Goal: Information Seeking & Learning: Learn about a topic

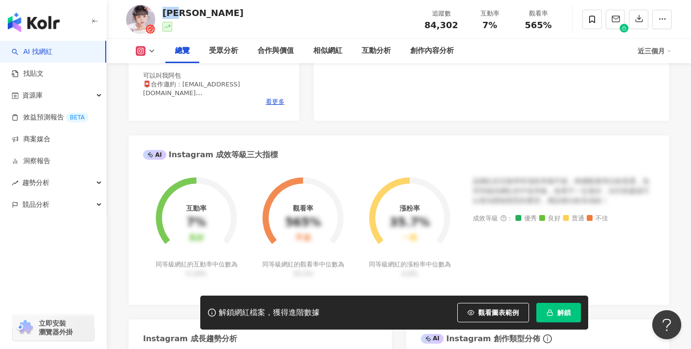
drag, startPoint x: 0, startPoint y: 0, endPoint x: 166, endPoint y: 13, distance: 166.8
click at [166, 13] on div "京野妮子 Nico" at bounding box center [202, 13] width 81 height 12
copy div "京野妮"
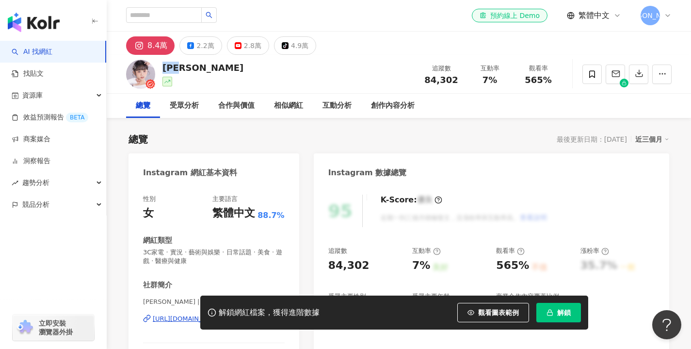
click at [52, 47] on link "AI 找網紅" at bounding box center [32, 52] width 41 height 10
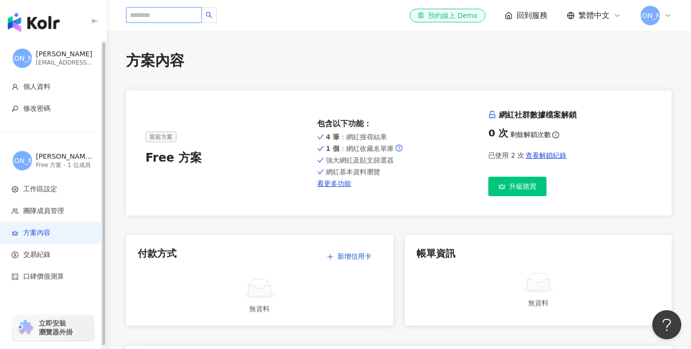
click at [144, 22] on input "search" at bounding box center [164, 15] width 76 height 16
type input "**"
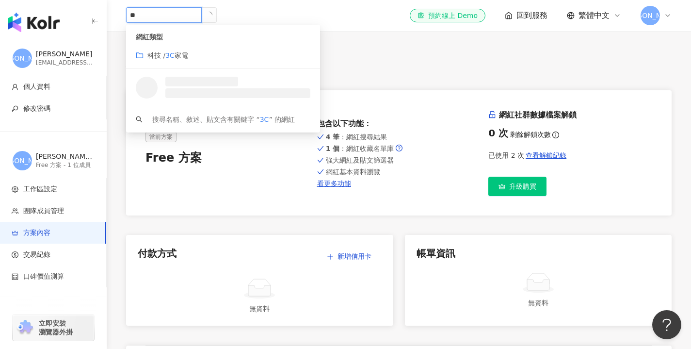
click at [199, 51] on div "科技 / 3C 家電" at bounding box center [223, 55] width 175 height 11
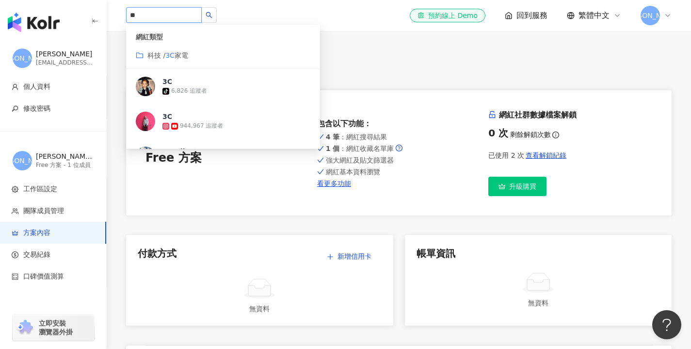
click at [186, 54] on span "家電" at bounding box center [182, 55] width 14 height 8
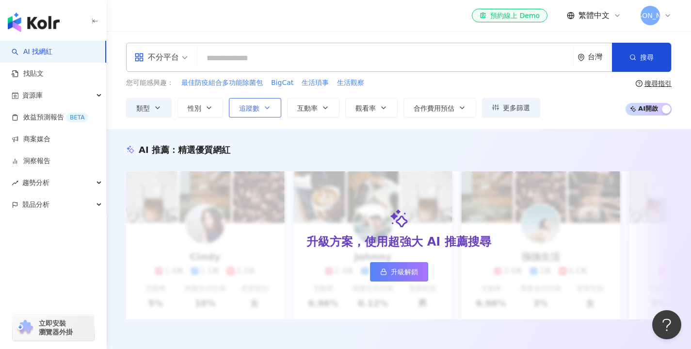
click at [263, 109] on button "追蹤數" at bounding box center [255, 107] width 52 height 19
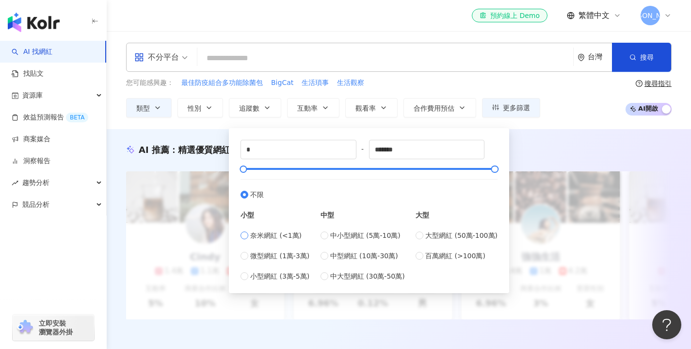
click at [276, 236] on span "奈米網紅 (<1萬)" at bounding box center [275, 235] width 51 height 11
type input "****"
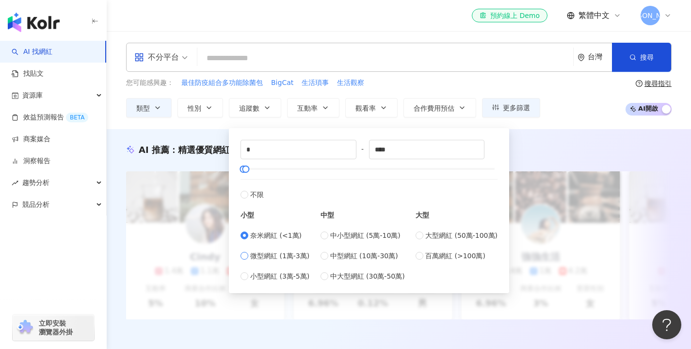
click at [280, 253] on span "微型網紅 (1萬-3萬)" at bounding box center [279, 255] width 59 height 11
type input "*****"
drag, startPoint x: 412, startPoint y: 153, endPoint x: 194, endPoint y: 106, distance: 222.6
click at [194, 106] on div "類型 性別 追蹤數 互動率 觀看率 合作費用預估 更多篩選 ***** - ***** 不限 小型 奈米網紅 (<1萬) 微型網紅 (1萬-3萬) 小型網紅 …" at bounding box center [333, 107] width 414 height 19
type input "*"
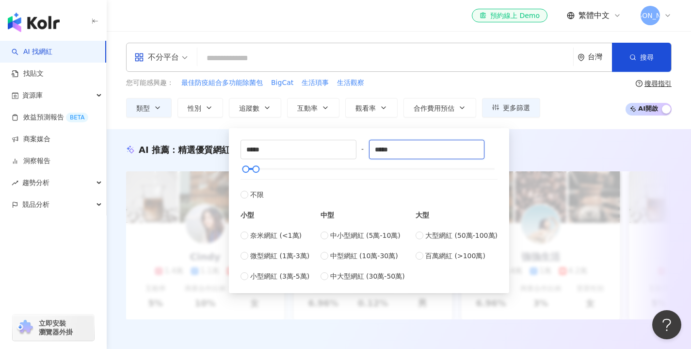
type input "*****"
click at [203, 56] on input "search" at bounding box center [385, 58] width 368 height 18
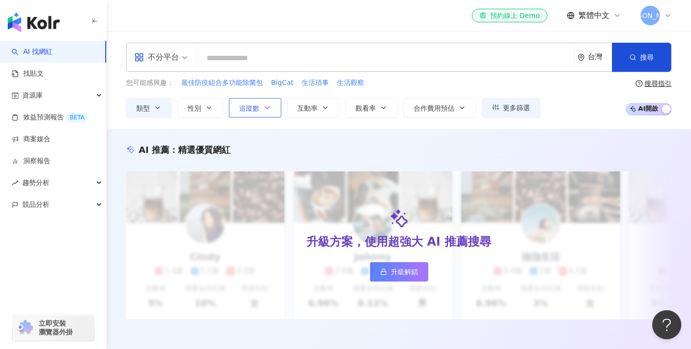
click at [233, 109] on button "追蹤數" at bounding box center [255, 107] width 52 height 19
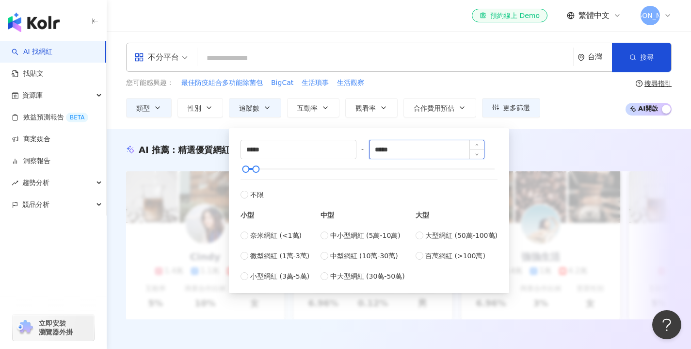
click at [404, 151] on input "*****" at bounding box center [426, 149] width 115 height 18
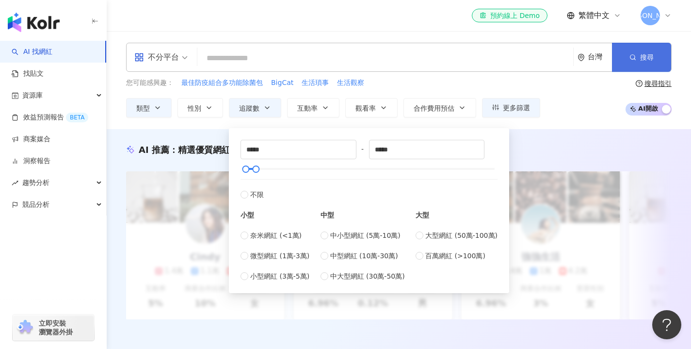
click at [648, 61] on span "搜尋" at bounding box center [647, 57] width 14 height 8
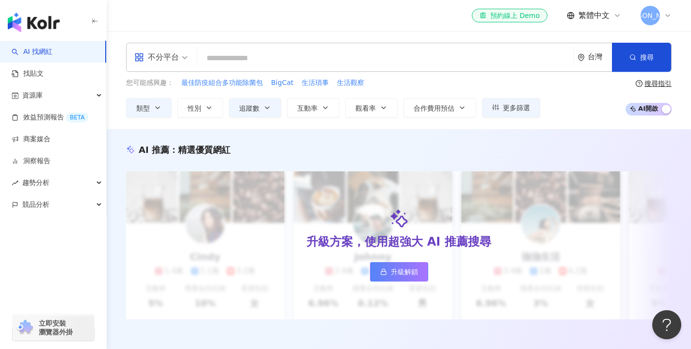
click at [170, 57] on div "不分平台" at bounding box center [156, 57] width 45 height 16
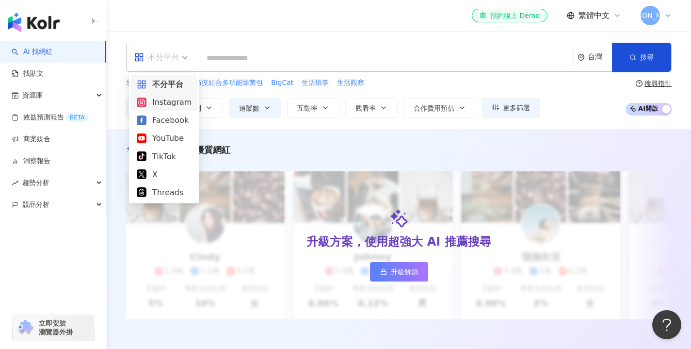
click at [160, 96] on div "Instagram" at bounding box center [164, 102] width 55 height 12
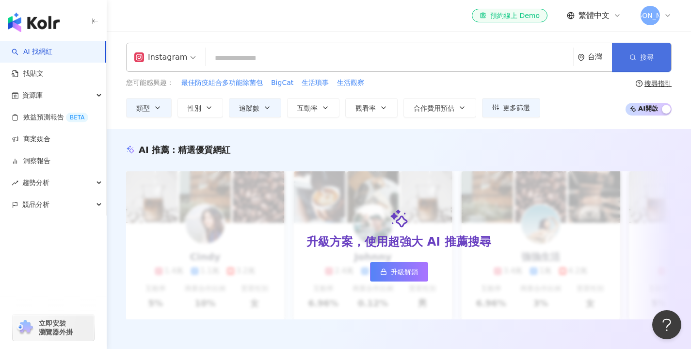
click at [653, 53] on button "搜尋" at bounding box center [641, 57] width 59 height 29
click at [628, 54] on button "搜尋" at bounding box center [641, 57] width 59 height 29
click at [436, 54] on input "search" at bounding box center [389, 58] width 360 height 18
type input "*"
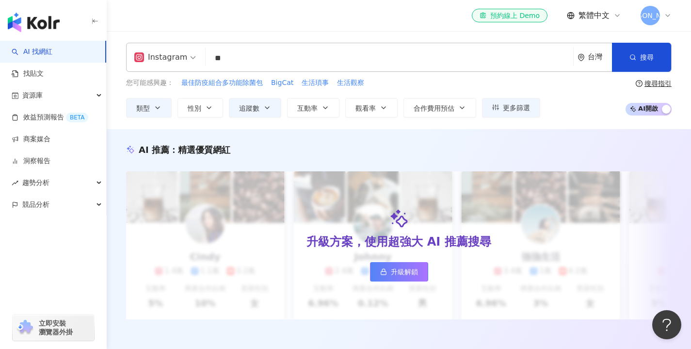
type input "**"
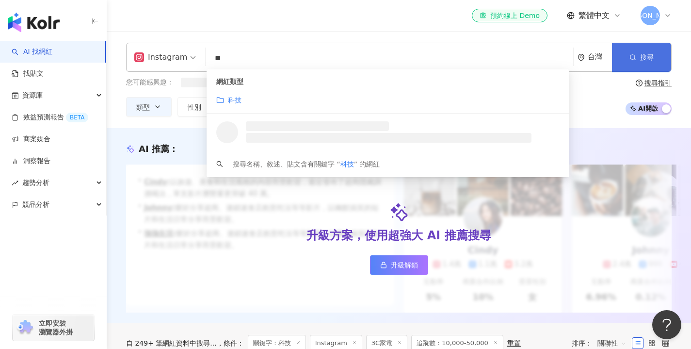
click at [640, 51] on button "搜尋" at bounding box center [641, 57] width 59 height 29
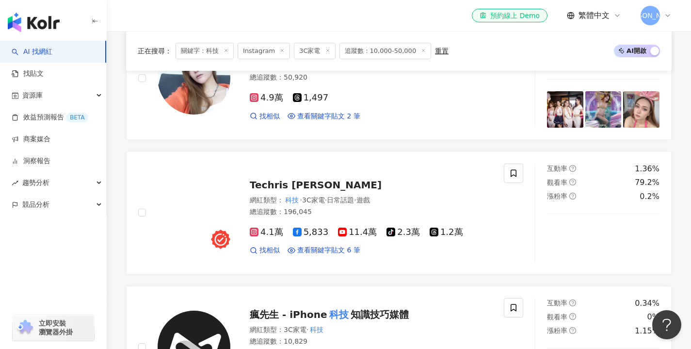
scroll to position [346, 0]
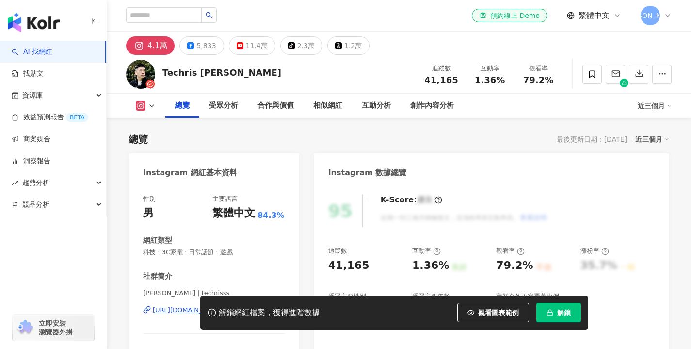
scroll to position [98, 0]
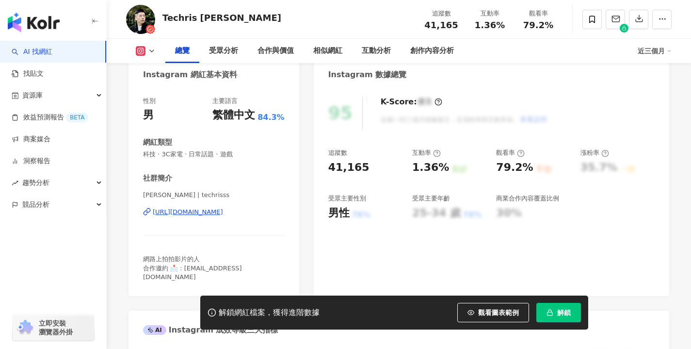
click at [223, 211] on div "https://www.instagram.com/techrisss/" at bounding box center [188, 211] width 70 height 9
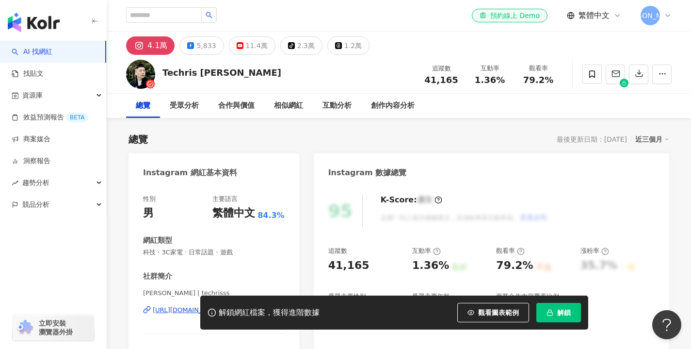
scroll to position [68, 0]
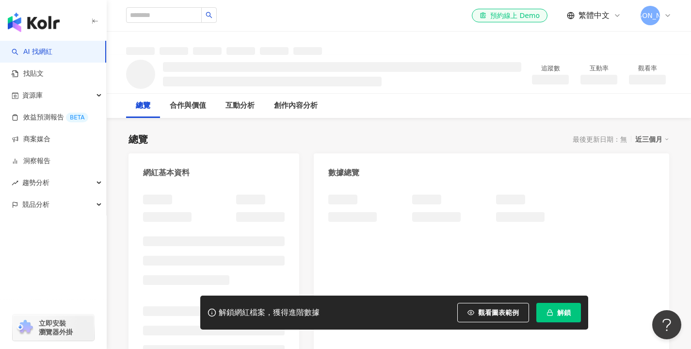
click at [164, 2] on div "el-icon-cs 預約線上 Demo 繁體中文 戴" at bounding box center [398, 15] width 545 height 31
click at [164, 10] on input "search" at bounding box center [164, 15] width 76 height 16
type input "**"
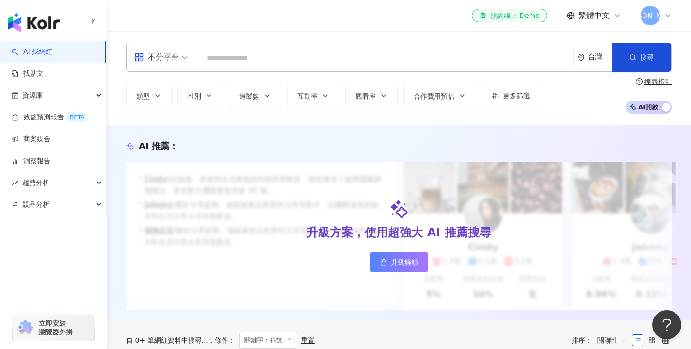
click at [207, 52] on input "search" at bounding box center [385, 58] width 368 height 18
click at [168, 64] on div "不分平台" at bounding box center [156, 57] width 45 height 16
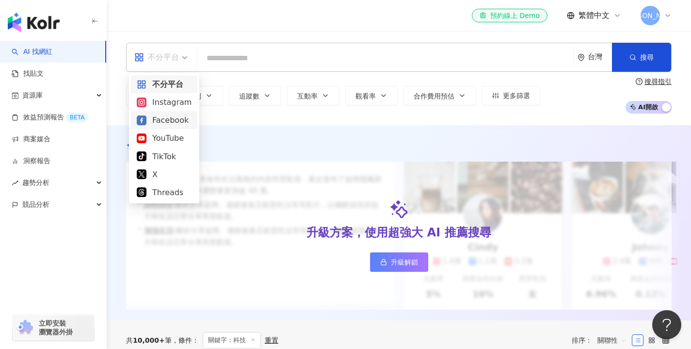
click at [178, 107] on div "Instagram" at bounding box center [164, 102] width 55 height 12
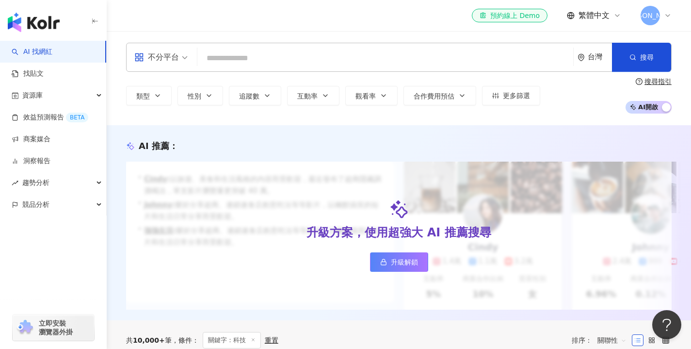
click at [222, 64] on input "search" at bounding box center [385, 58] width 368 height 18
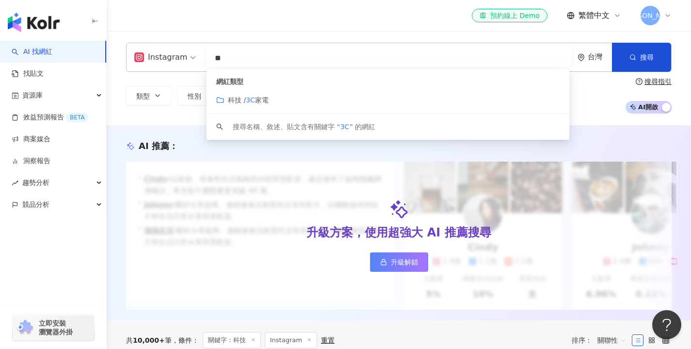
click at [234, 103] on span "科技 /" at bounding box center [237, 100] width 18 height 8
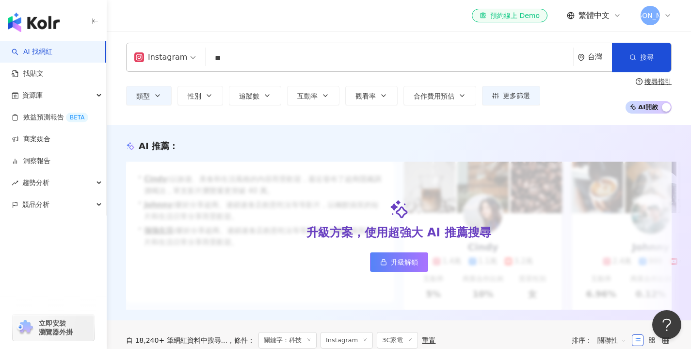
click at [226, 60] on input "**" at bounding box center [389, 58] width 360 height 18
type input "*"
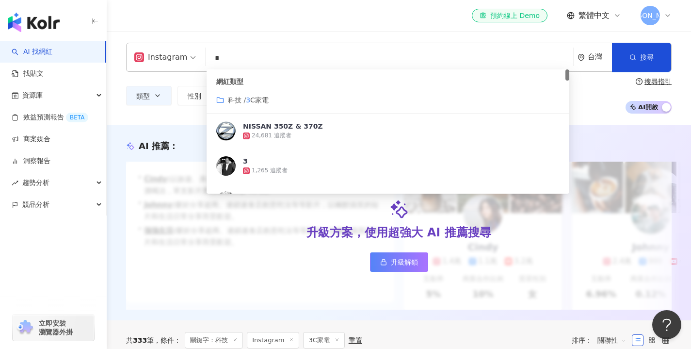
click at [258, 99] on span "C家電" at bounding box center [259, 100] width 18 height 8
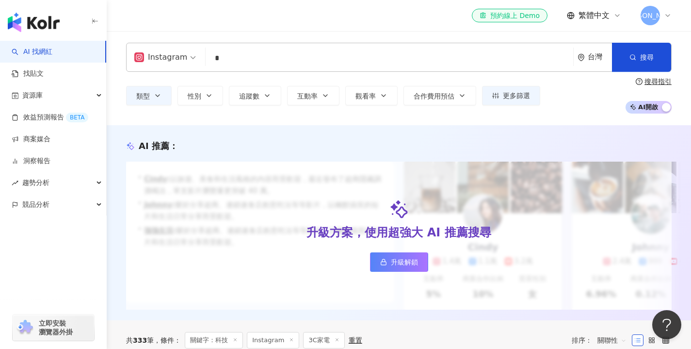
click at [233, 61] on input "*" at bounding box center [389, 58] width 360 height 18
type input "*"
click at [210, 90] on button "性別" at bounding box center [200, 95] width 46 height 19
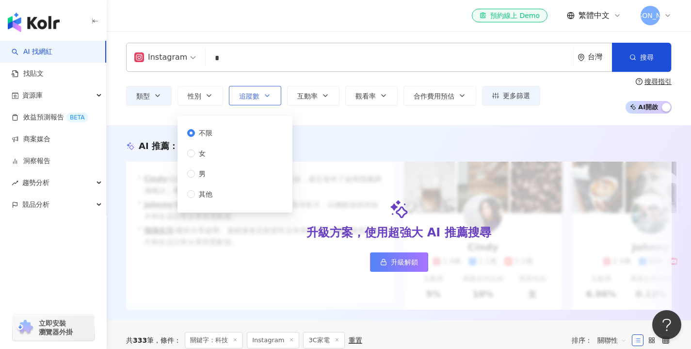
click at [251, 87] on button "追蹤數" at bounding box center [255, 95] width 52 height 19
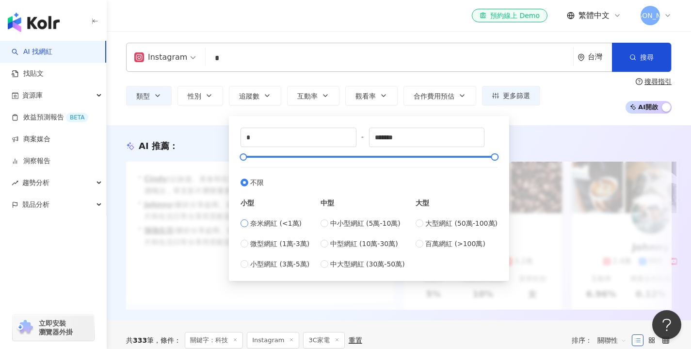
click at [262, 221] on span "奈米網紅 (<1萬)" at bounding box center [275, 223] width 51 height 11
type input "****"
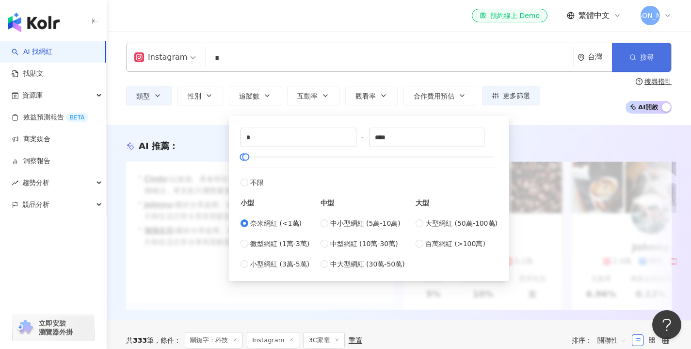
click at [620, 54] on button "搜尋" at bounding box center [641, 57] width 59 height 29
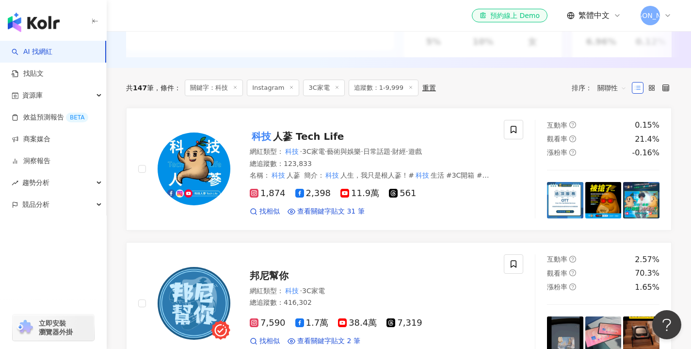
scroll to position [252, 0]
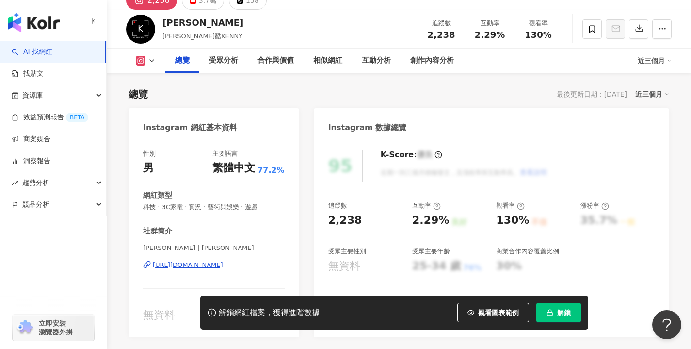
scroll to position [54, 0]
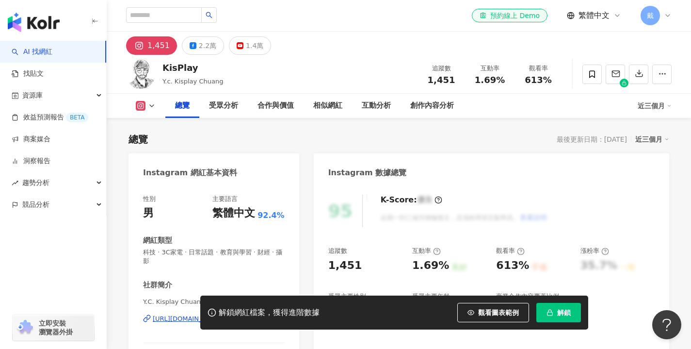
scroll to position [54, 0]
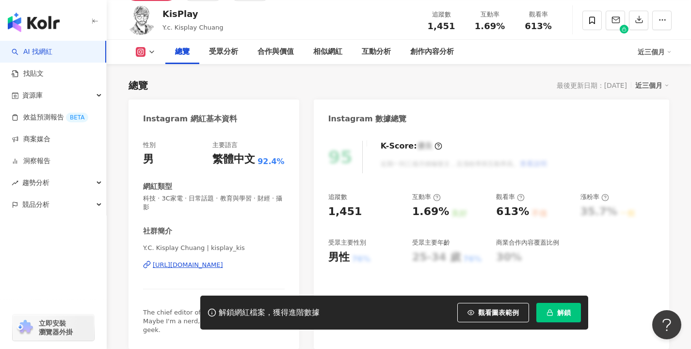
click at [214, 265] on div "[URL][DOMAIN_NAME]" at bounding box center [188, 264] width 70 height 9
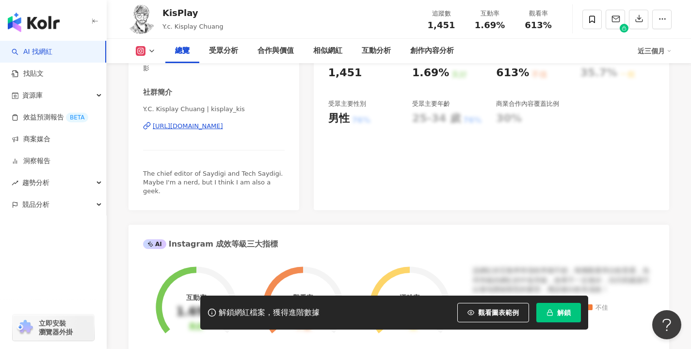
scroll to position [385, 0]
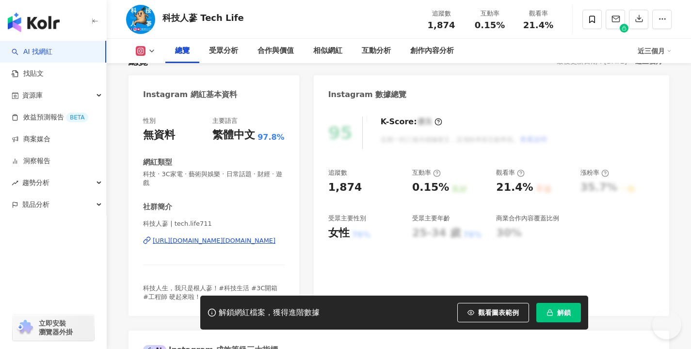
scroll to position [89, 0]
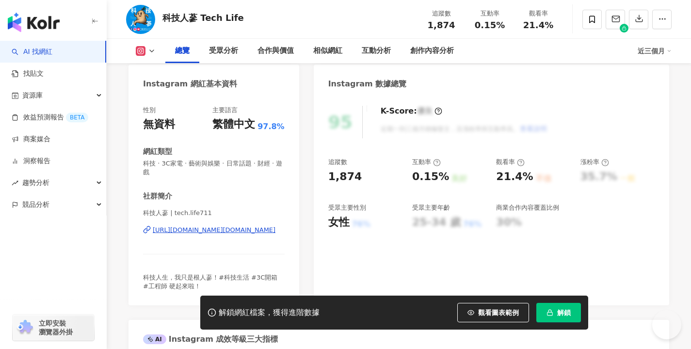
click at [255, 230] on div "[URL][DOMAIN_NAME][DOMAIN_NAME]" at bounding box center [214, 229] width 123 height 9
